Goal: Task Accomplishment & Management: Manage account settings

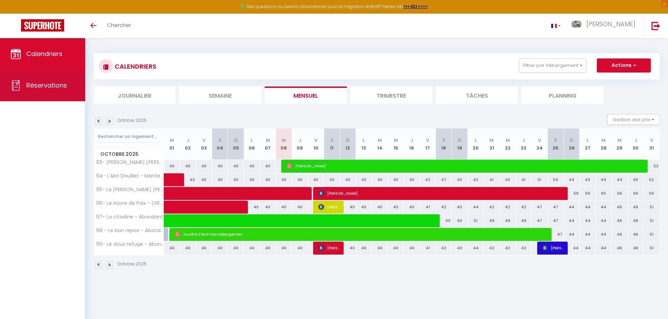
click at [45, 86] on span "Réservations" at bounding box center [46, 85] width 41 height 9
select select "not_cancelled"
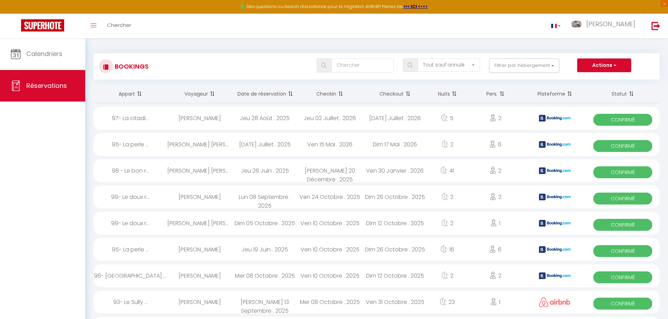
click at [609, 221] on span "Confirmé" at bounding box center [622, 225] width 59 height 12
select select "OK"
select select "KO"
select select "0"
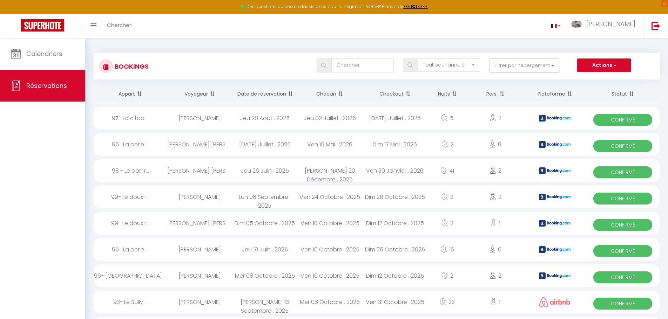
select select "1"
select select
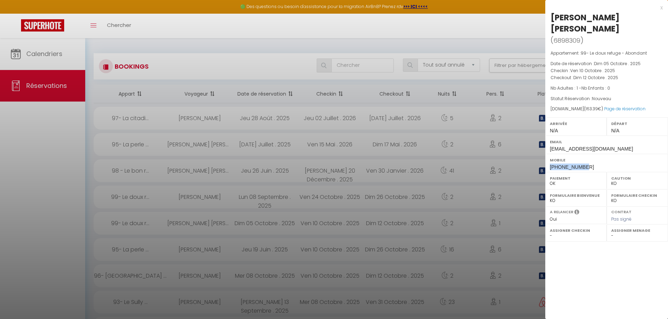
drag, startPoint x: 593, startPoint y: 155, endPoint x: 550, endPoint y: 157, distance: 42.5
click at [550, 157] on div "Mobile [PHONE_NUMBER]" at bounding box center [606, 163] width 123 height 18
copy span "[PHONE_NUMBER]"
drag, startPoint x: 632, startPoint y: 17, endPoint x: 553, endPoint y: 17, distance: 78.9
click at [553, 17] on div "[PERSON_NAME] [PERSON_NAME]" at bounding box center [606, 23] width 112 height 22
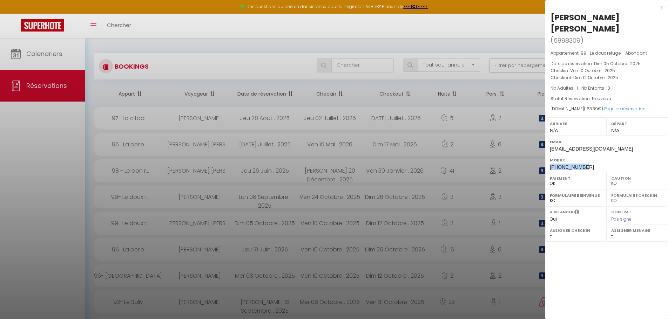
copy div "[PERSON_NAME] [PERSON_NAME]"
click at [50, 219] on div at bounding box center [334, 159] width 668 height 319
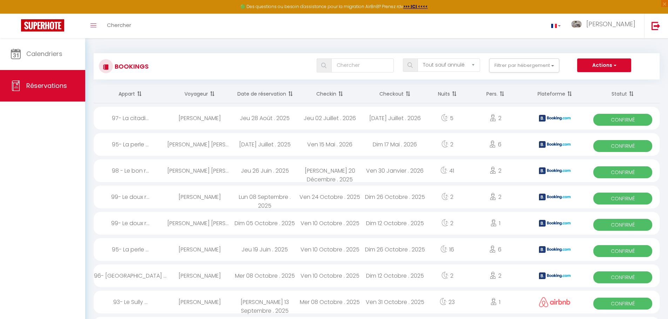
click at [627, 277] on span "Confirmé" at bounding box center [622, 278] width 59 height 12
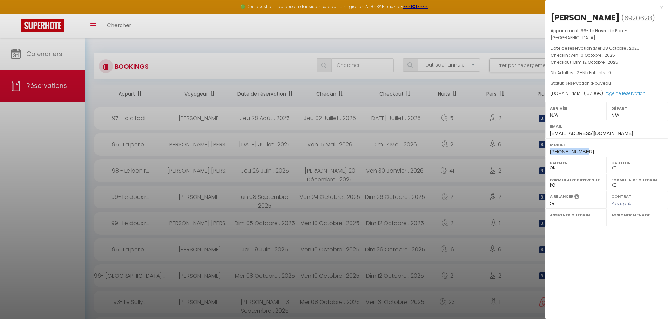
drag, startPoint x: 589, startPoint y: 147, endPoint x: 549, endPoint y: 145, distance: 40.0
click at [549, 145] on div "Mobile [PHONE_NUMBER]" at bounding box center [606, 147] width 123 height 18
copy span "[PHONE_NUMBER]"
drag, startPoint x: 550, startPoint y: 18, endPoint x: 604, endPoint y: 15, distance: 54.7
click at [604, 15] on div "[PERSON_NAME] ( 6920628 ) Appartement : 96- [GEOGRAPHIC_DATA] - Abondant Date d…" at bounding box center [606, 84] width 123 height 145
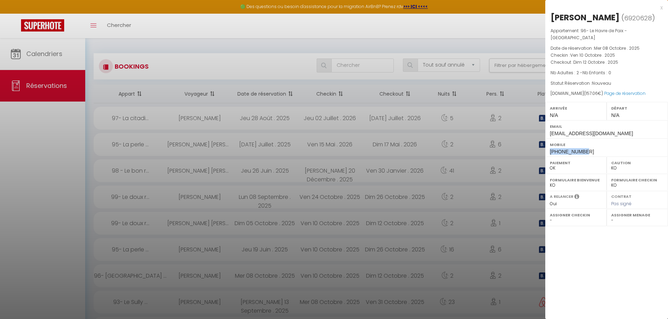
copy div "[PERSON_NAME]"
